Goal: Book appointment/travel/reservation

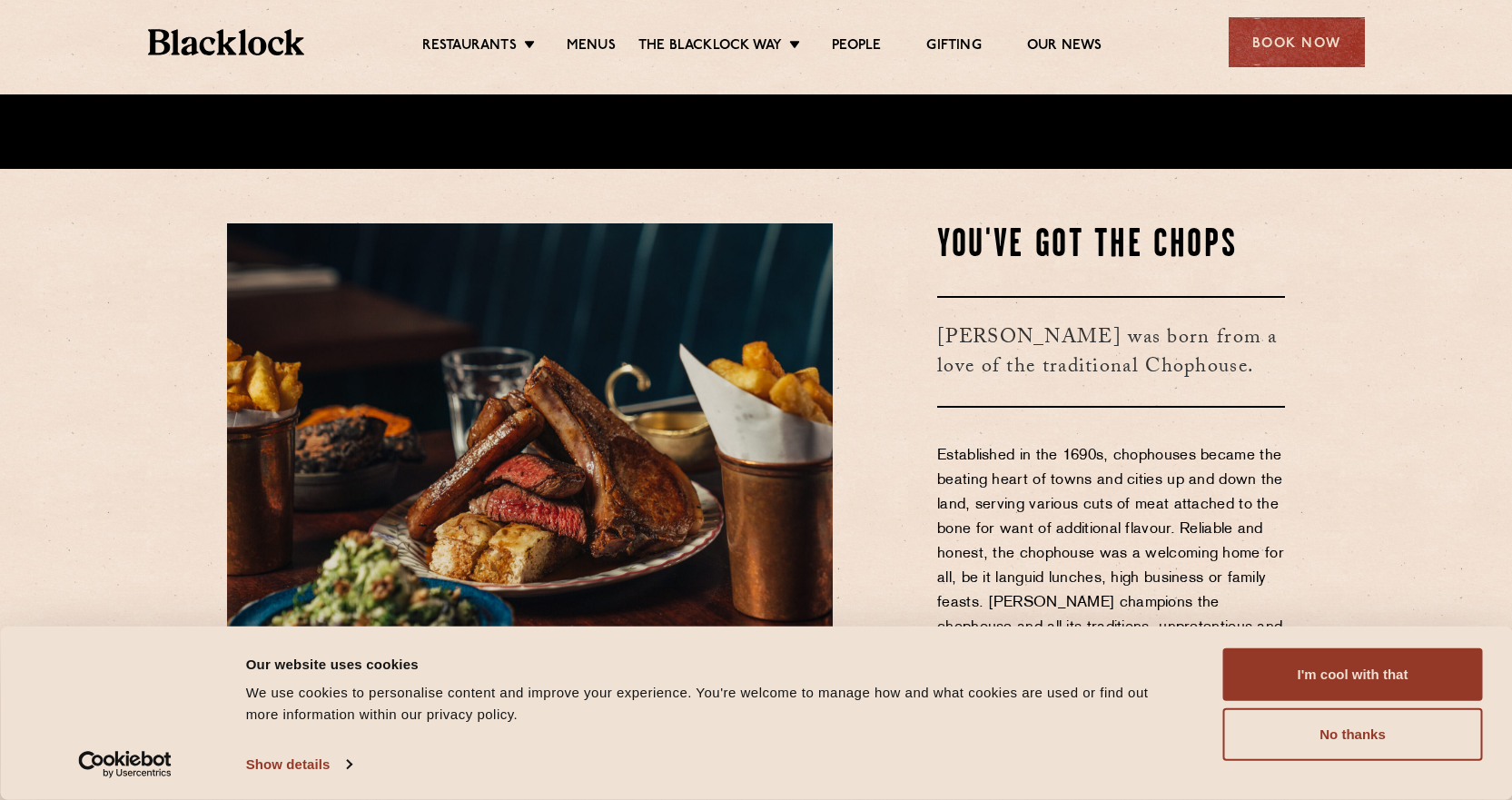
scroll to position [636, 0]
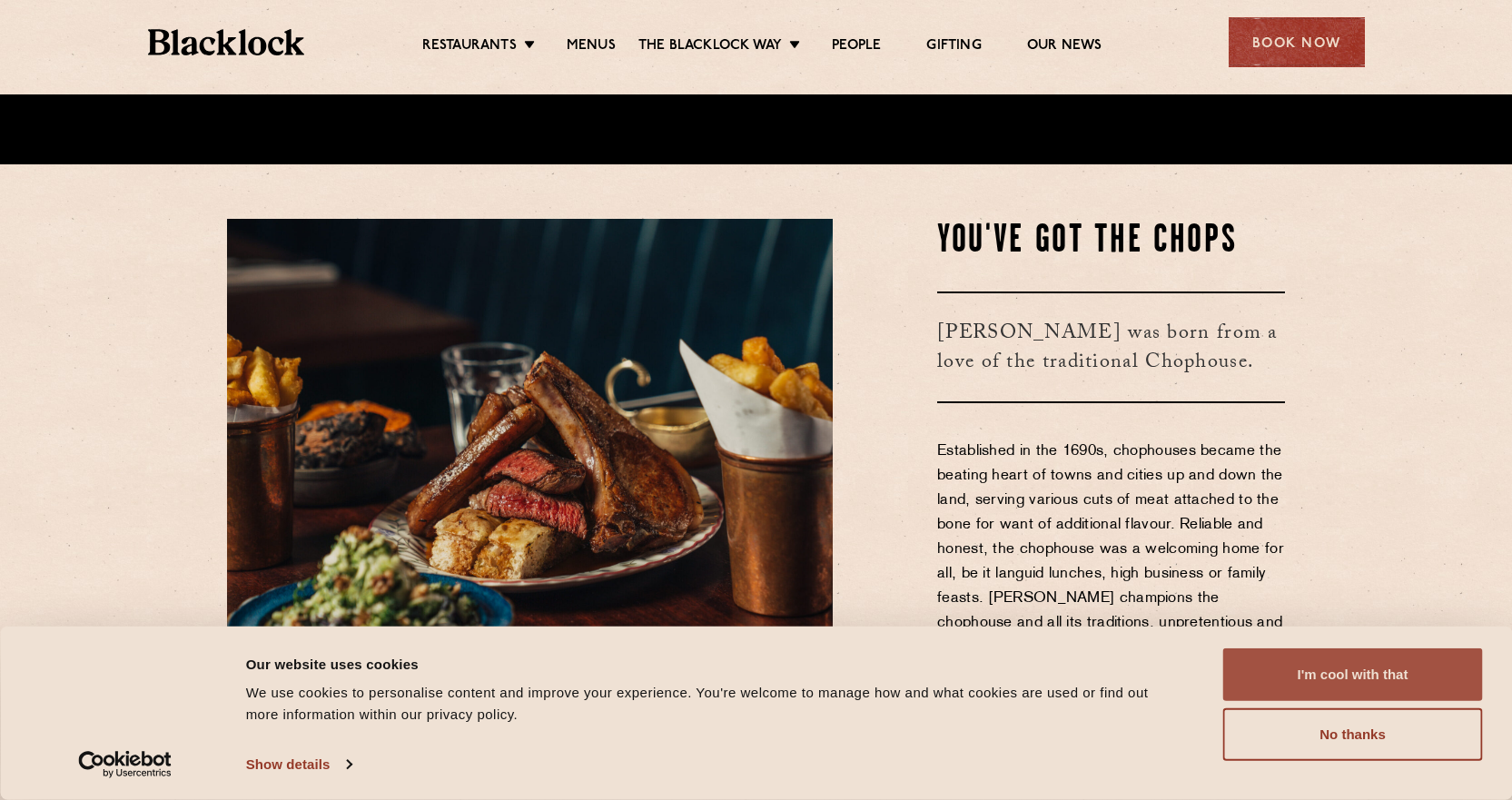
click at [1253, 673] on button "I'm cool with that" at bounding box center [1353, 675] width 260 height 53
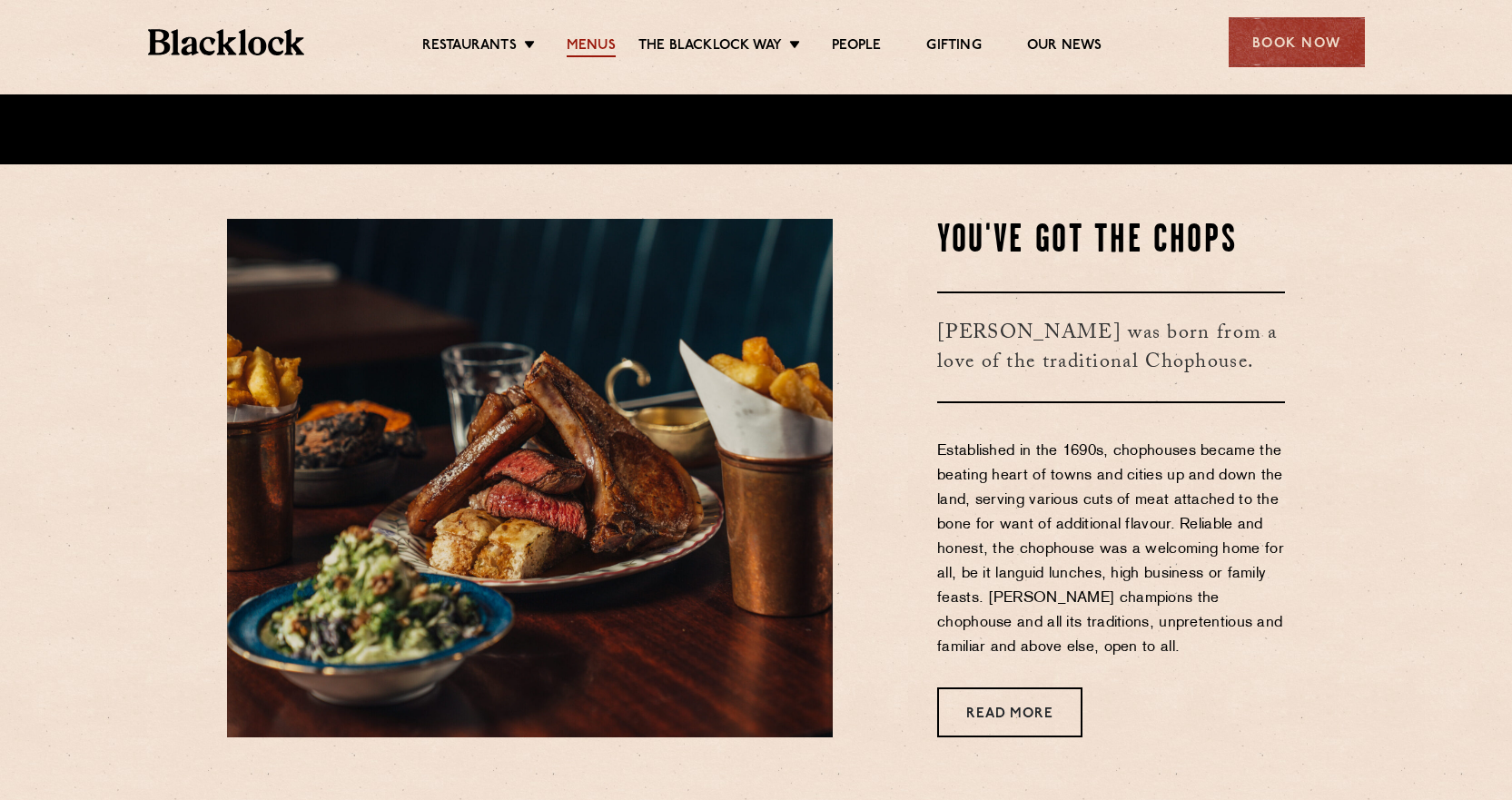
click at [595, 53] on link "Menus" at bounding box center [591, 47] width 49 height 20
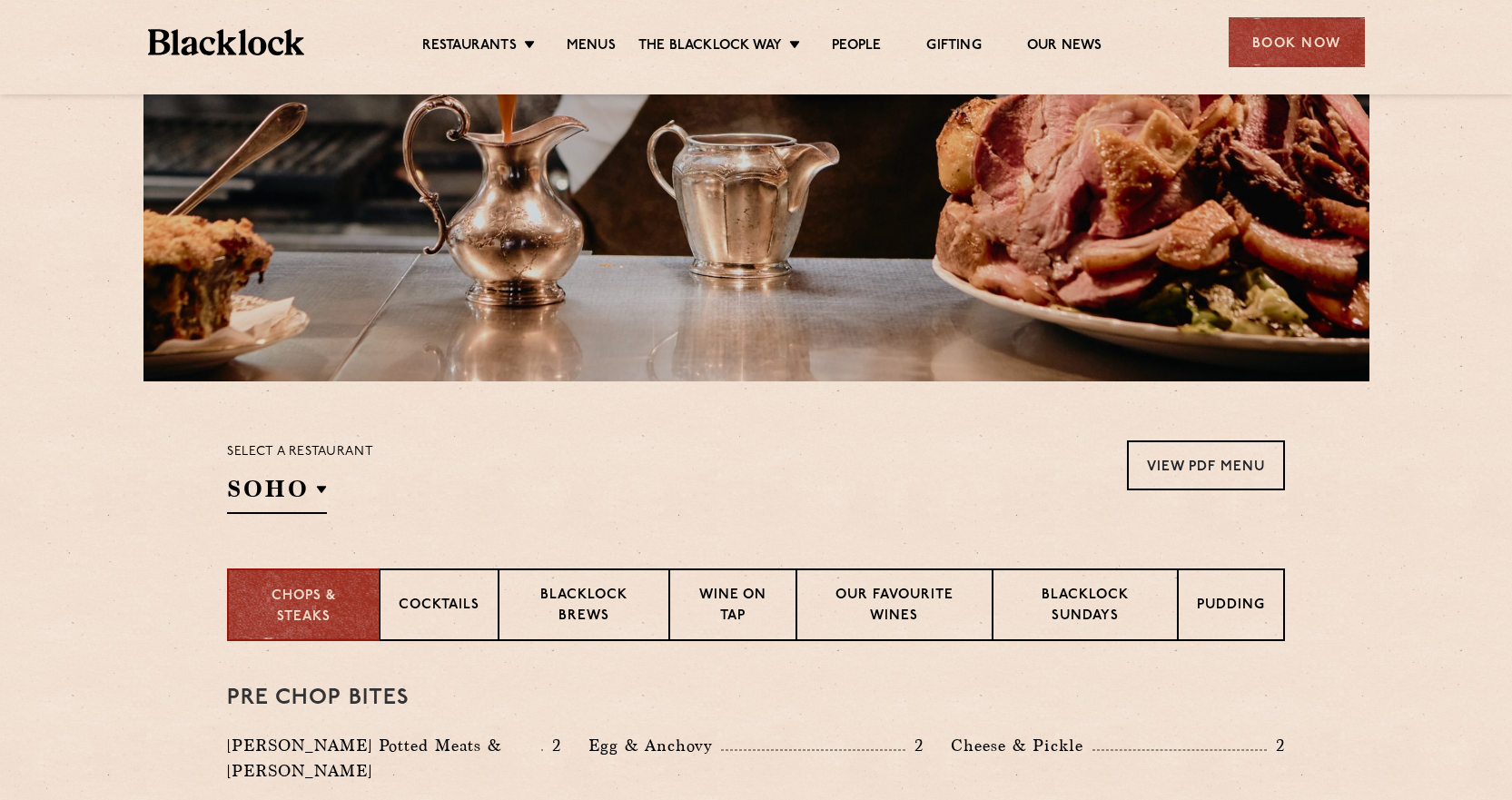
scroll to position [545, 0]
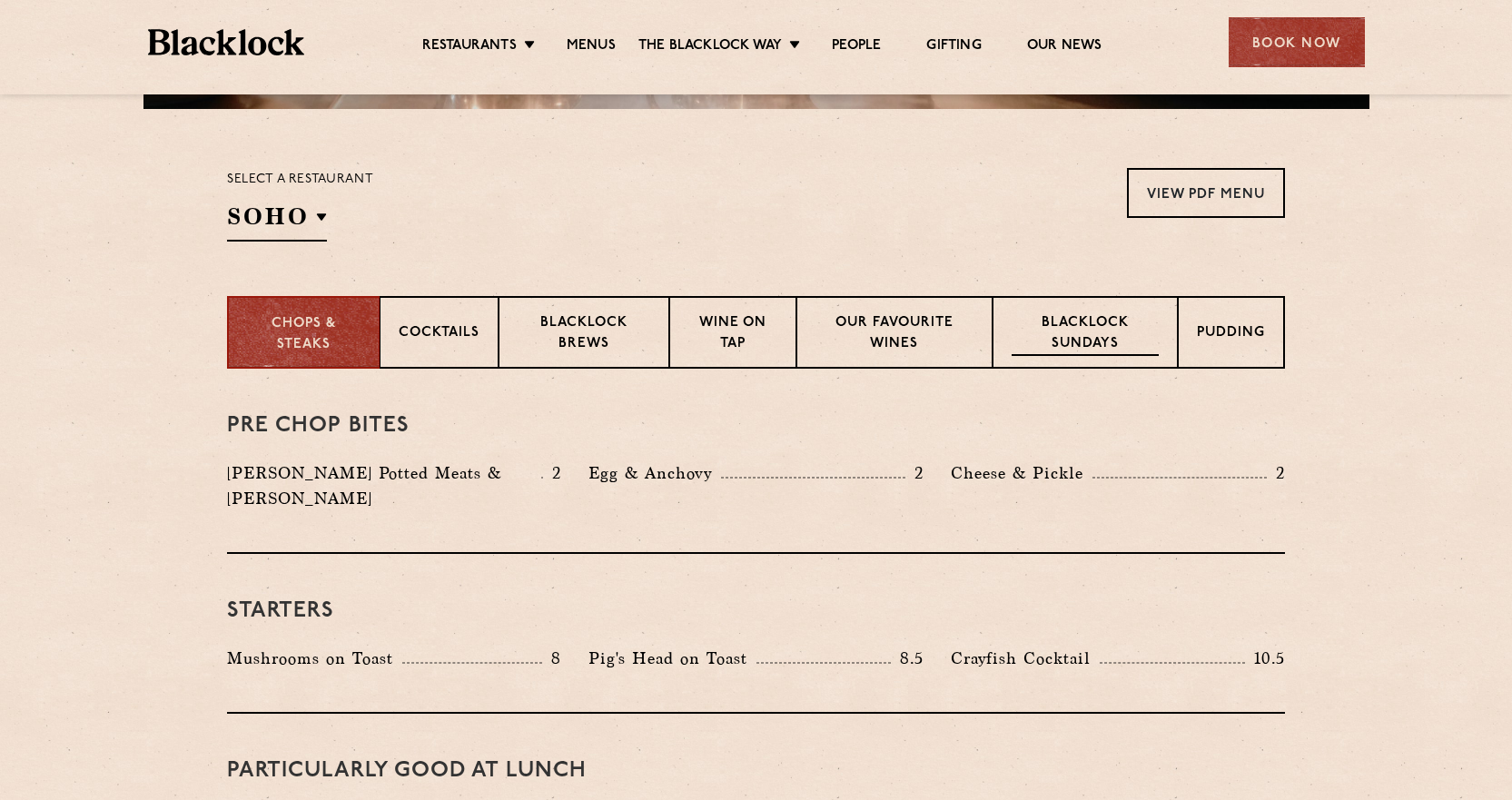
click at [1041, 326] on p "Blacklock Sundays" at bounding box center [1086, 335] width 147 height 43
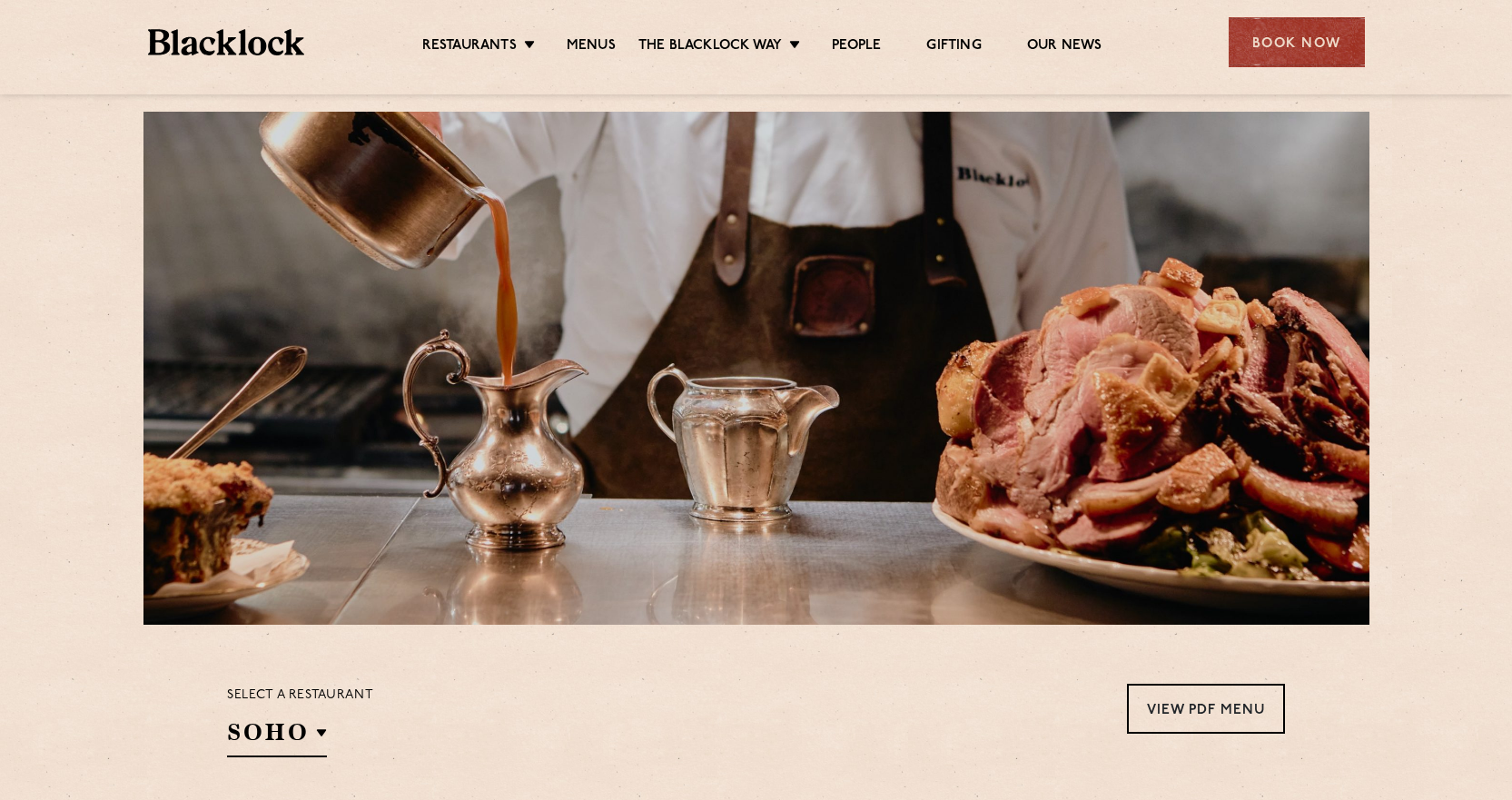
scroll to position [0, 0]
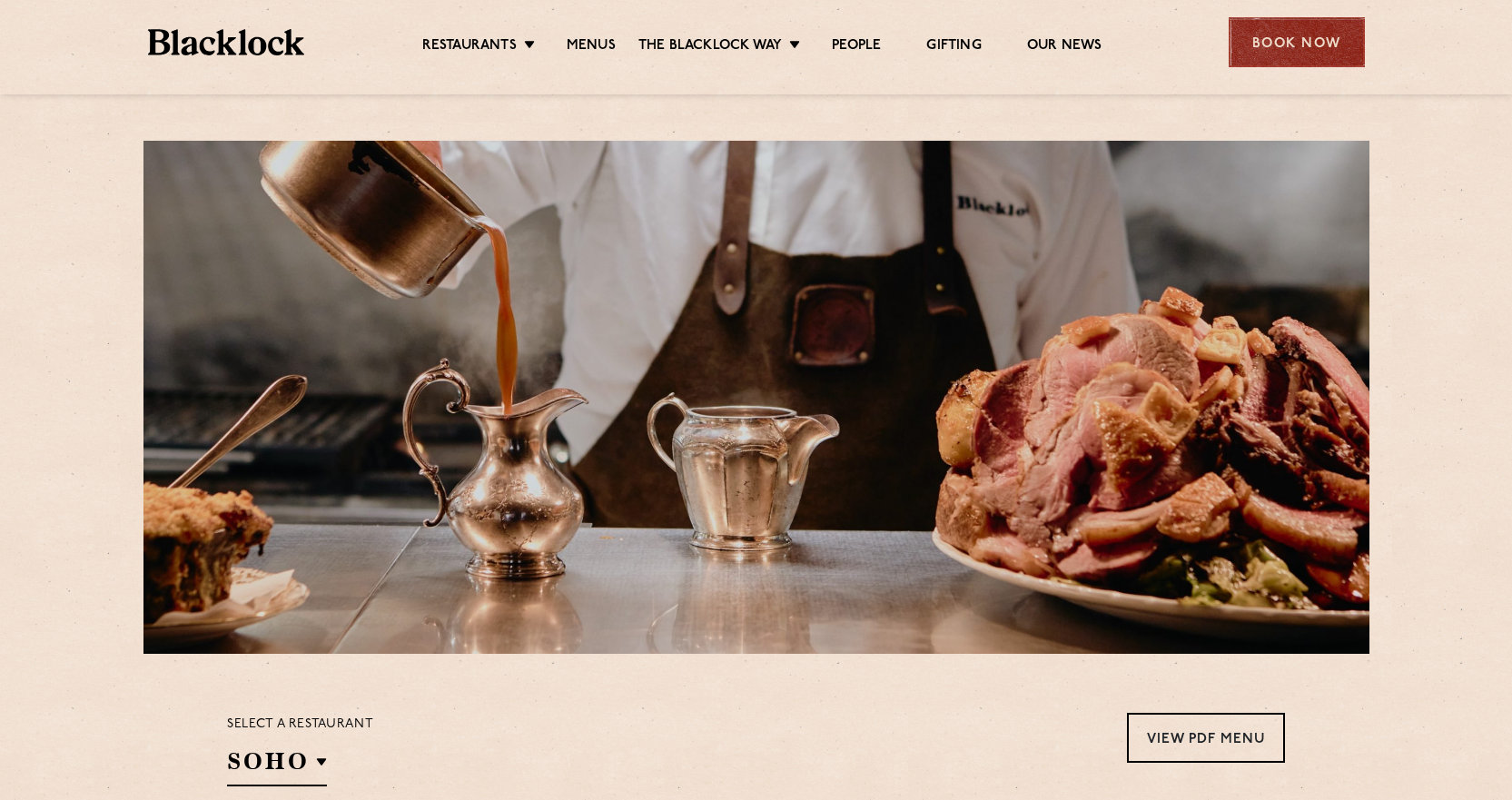
click at [1244, 39] on div "Book Now" at bounding box center [1297, 43] width 136 height 50
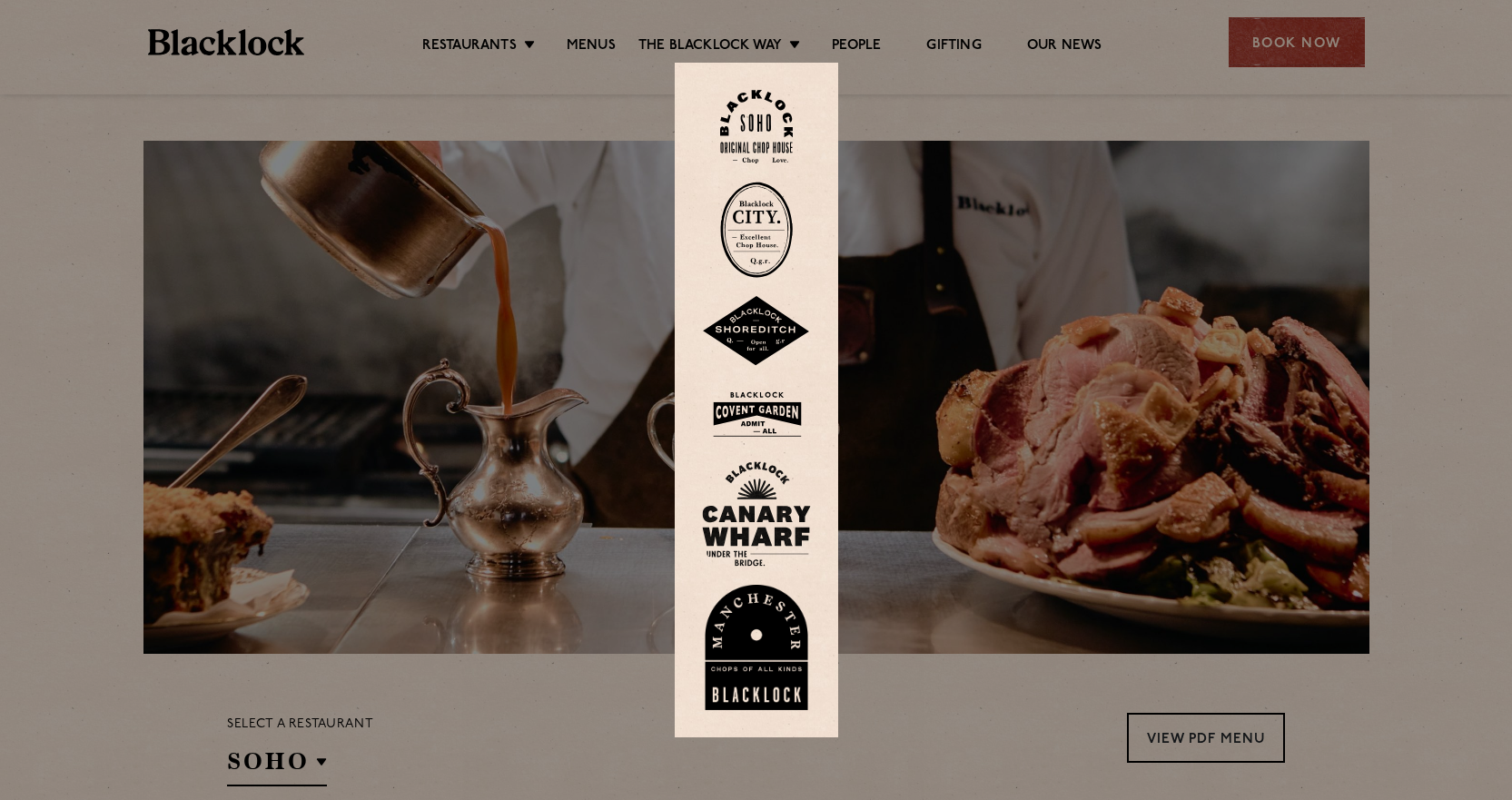
click at [763, 139] on img at bounding box center [756, 126] width 72 height 73
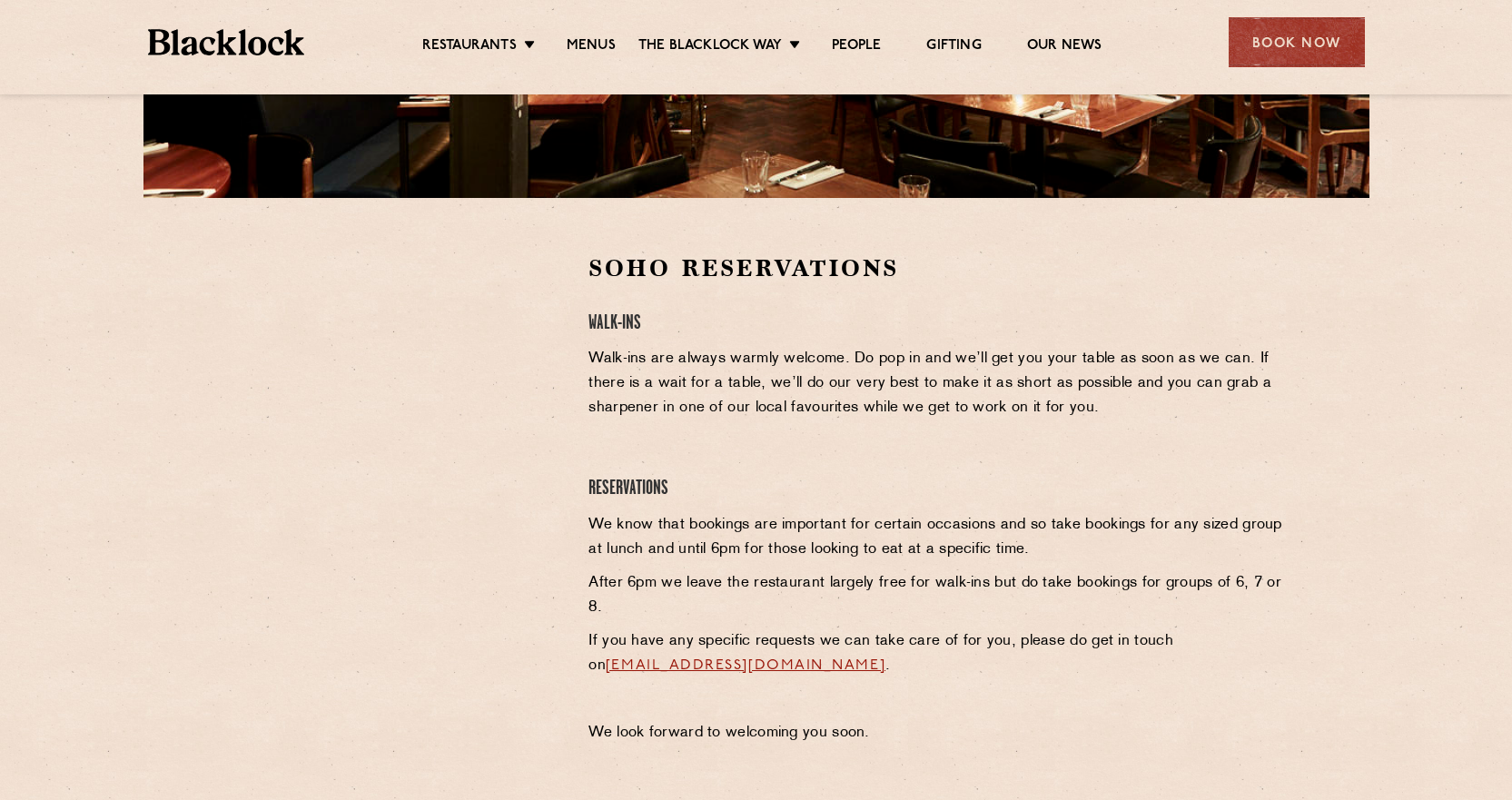
scroll to position [454, 0]
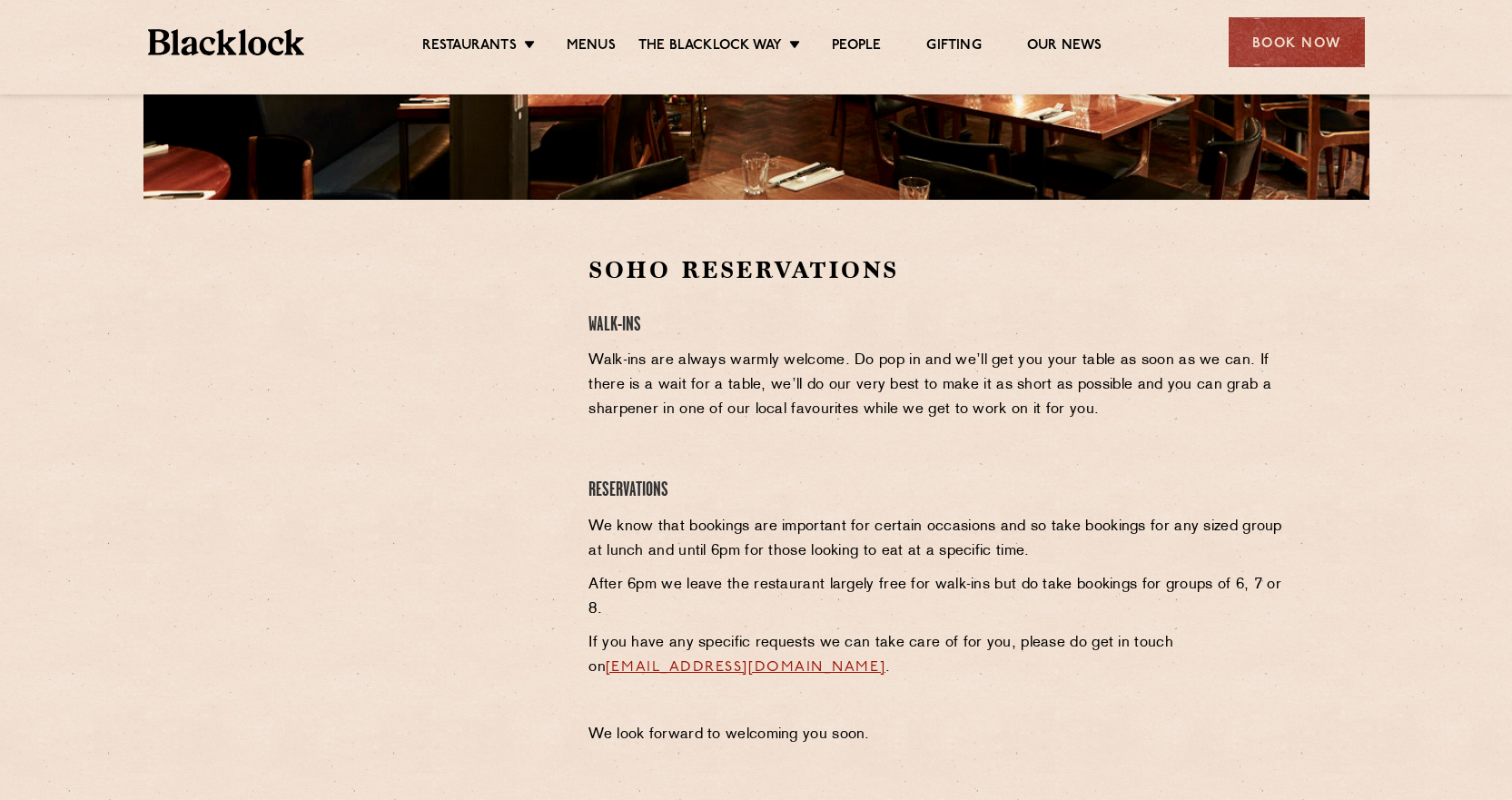
click at [759, 291] on div "Soho Reservations Walk-Ins Walk-ins are always warmly welcome. Do pop in and we…" at bounding box center [936, 505] width 724 height 502
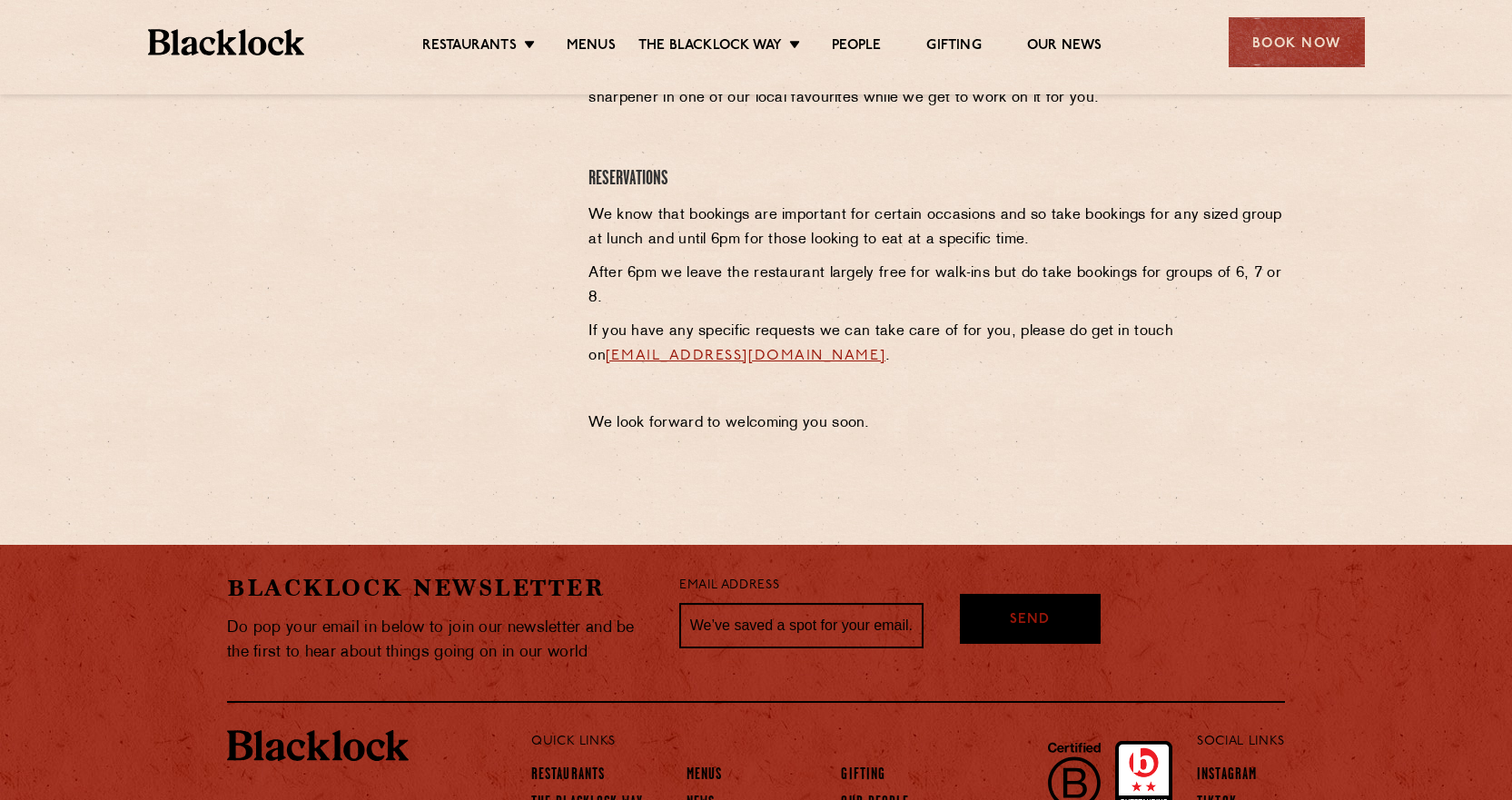
scroll to position [451, 0]
